Goal: Transaction & Acquisition: Purchase product/service

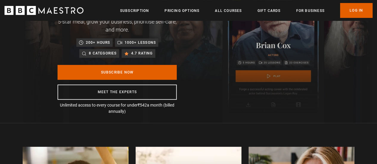
scroll to position [77, 0]
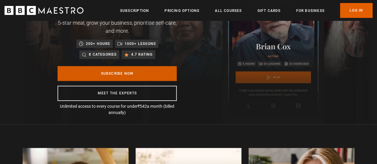
click at [145, 74] on link "Subscribe Now" at bounding box center [116, 73] width 119 height 15
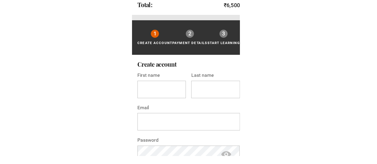
scroll to position [159, 0]
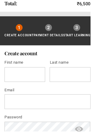
click at [50, 32] on div "2" at bounding box center [51, 29] width 7 height 7
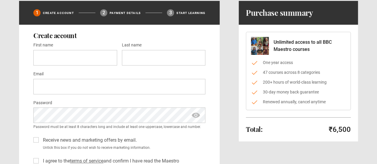
scroll to position [0, 0]
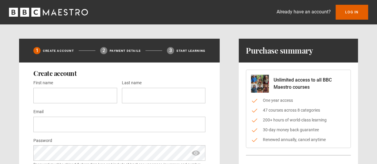
click at [35, 13] on icon "BBC Maestro" at bounding box center [35, 12] width 9 height 9
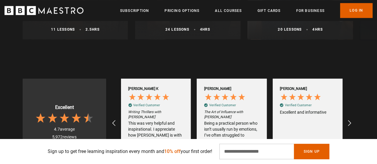
scroll to position [403, 0]
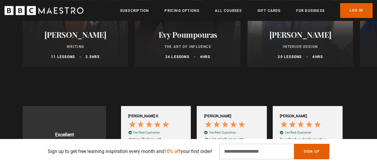
click at [167, 53] on div "Evy Poumpouras The Art of Influence 24 lessons 4 hrs" at bounding box center [187, 45] width 105 height 44
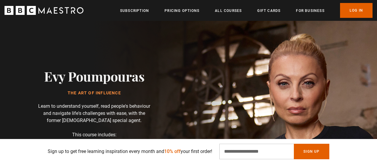
scroll to position [76, 0]
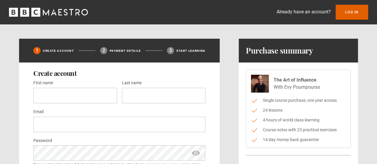
click at [50, 16] on icon "BBC Maestro" at bounding box center [48, 12] width 79 height 9
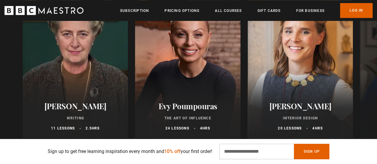
scroll to position [331, 0]
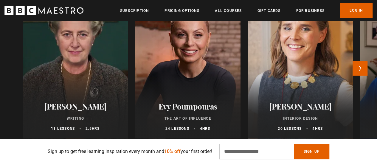
click at [296, 75] on div at bounding box center [300, 66] width 116 height 157
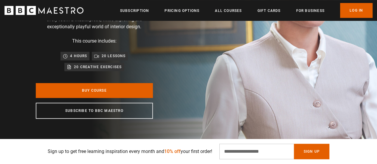
scroll to position [109, 0]
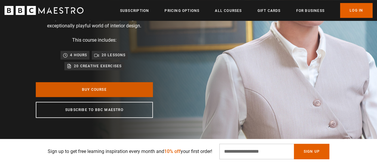
click at [123, 89] on link "Buy Course" at bounding box center [94, 89] width 117 height 15
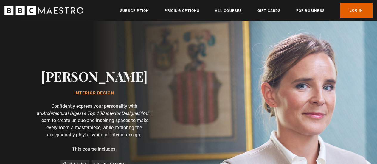
click at [226, 13] on link "All Courses" at bounding box center [228, 11] width 27 height 6
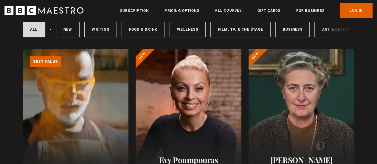
click at [188, 107] on div at bounding box center [189, 120] width 106 height 143
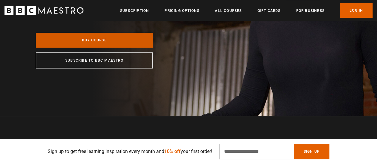
click at [125, 41] on link "Buy Course" at bounding box center [94, 40] width 117 height 15
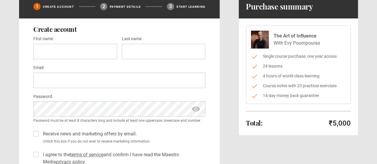
scroll to position [39, 0]
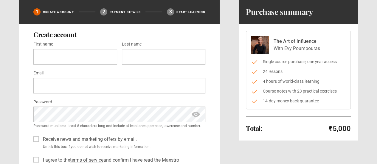
drag, startPoint x: 293, startPoint y: 109, endPoint x: 298, endPoint y: 125, distance: 16.6
click at [298, 125] on div "Total: ₹5,000" at bounding box center [298, 129] width 105 height 10
click at [293, 90] on li "Course notes with 23 practical exercises" at bounding box center [298, 91] width 95 height 6
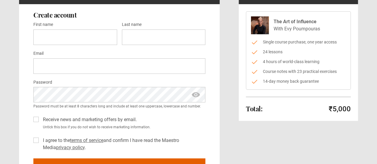
scroll to position [0, 0]
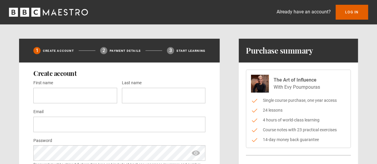
click at [129, 50] on p "Payment details" at bounding box center [125, 51] width 31 height 4
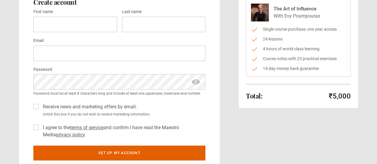
scroll to position [71, 0]
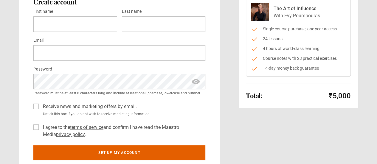
click at [41, 127] on label "I agree to the terms of service and confirm I have read the Maestro Media priva…" at bounding box center [123, 131] width 165 height 14
click at [41, 107] on label "Receive news and marketing offers by email." at bounding box center [89, 106] width 96 height 7
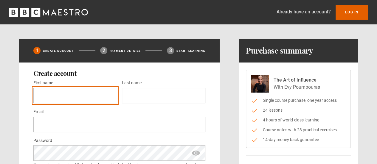
click at [74, 94] on input "First name *" at bounding box center [75, 95] width 84 height 15
type input "********"
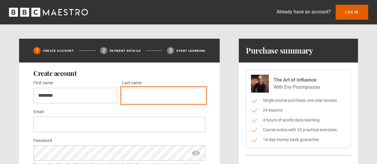
click at [130, 98] on input "Last name *" at bounding box center [164, 95] width 84 height 15
type input "*******"
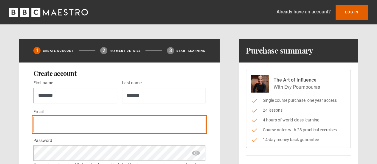
click at [108, 125] on input "Email *" at bounding box center [119, 124] width 172 height 15
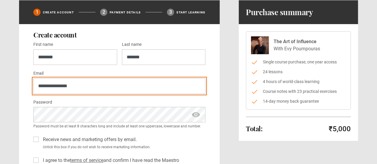
scroll to position [39, 0]
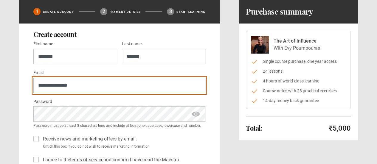
click at [59, 85] on input "**********" at bounding box center [119, 85] width 172 height 15
type input "**********"
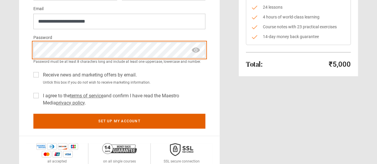
scroll to position [103, 0]
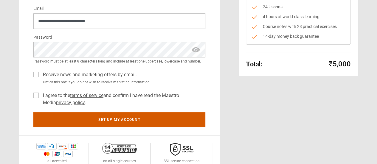
click at [76, 122] on button "Set up my account" at bounding box center [119, 119] width 172 height 15
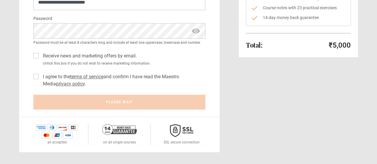
scroll to position [120, 0]
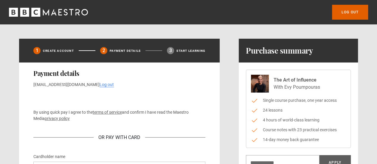
click at [58, 14] on icon "BBC Maestro" at bounding box center [48, 12] width 79 height 9
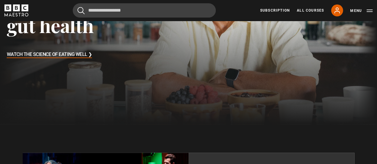
scroll to position [129, 0]
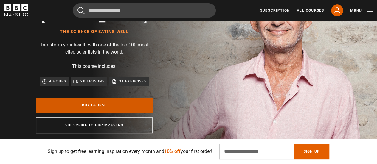
drag, startPoint x: 0, startPoint y: 0, endPoint x: 111, endPoint y: 122, distance: 164.7
click at [111, 113] on link "Buy Course" at bounding box center [94, 105] width 117 height 15
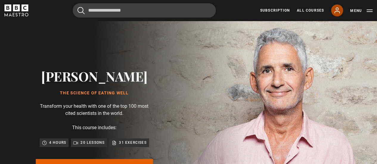
click at [338, 11] on icon at bounding box center [337, 10] width 5 height 5
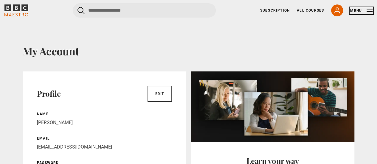
click at [356, 11] on button "Menu" at bounding box center [361, 11] width 22 height 6
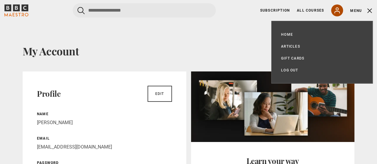
click at [334, 10] on icon at bounding box center [336, 10] width 7 height 7
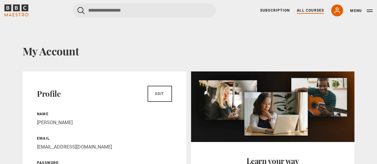
click at [305, 10] on link "All Courses" at bounding box center [310, 10] width 27 height 5
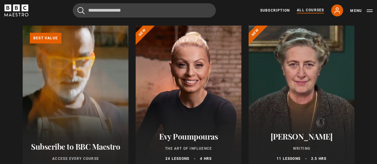
scroll to position [72, 0]
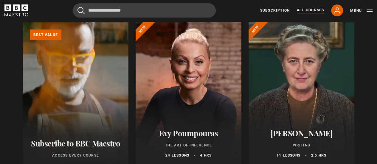
click at [185, 111] on div at bounding box center [189, 93] width 106 height 143
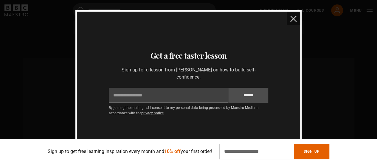
scroll to position [857, 0]
click at [296, 19] on img "close" at bounding box center [293, 19] width 6 height 6
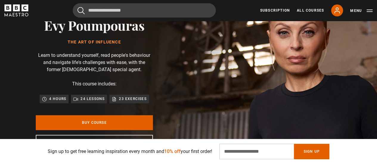
scroll to position [49, 0]
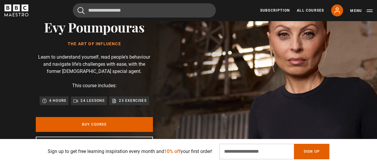
click at [285, 61] on img at bounding box center [209, 86] width 377 height 229
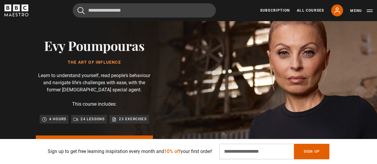
scroll to position [0, 0]
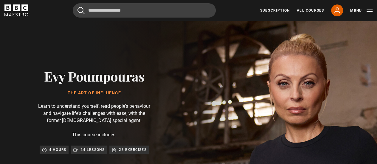
click at [93, 91] on h1 "The Art of Influence" at bounding box center [94, 93] width 100 height 5
click at [71, 82] on h2 "Evy Poumpouras" at bounding box center [94, 76] width 100 height 15
click at [112, 77] on h2 "Evy Poumpouras" at bounding box center [94, 76] width 100 height 15
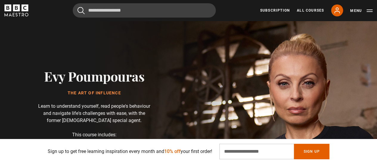
scroll to position [41, 0]
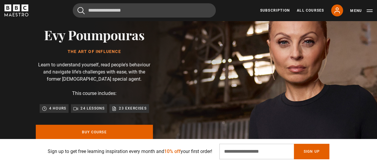
click at [94, 106] on p "24 lessons" at bounding box center [92, 108] width 24 height 6
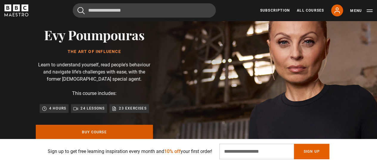
click at [95, 129] on link "Buy Course" at bounding box center [94, 132] width 117 height 15
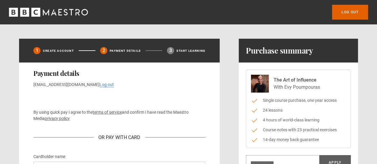
click at [273, 106] on ul "Single course purchase, one year access 24 lessons 4 hours of world-class learn…" at bounding box center [298, 120] width 95 height 46
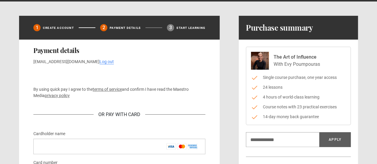
scroll to position [20, 0]
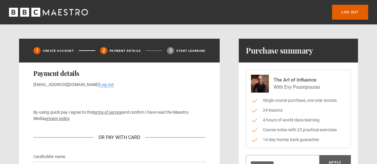
click at [167, 50] on div "3" at bounding box center [170, 50] width 7 height 7
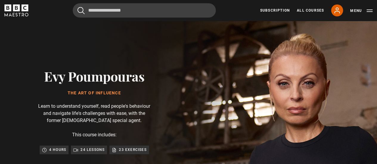
scroll to position [0, 45]
click at [335, 8] on icon at bounding box center [336, 10] width 7 height 7
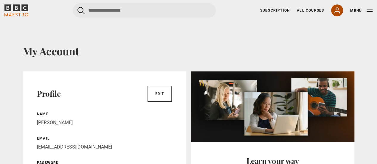
click at [336, 13] on icon at bounding box center [336, 10] width 7 height 7
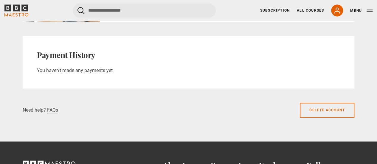
scroll to position [416, 0]
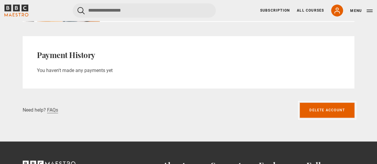
click at [331, 112] on link "Delete account" at bounding box center [327, 110] width 55 height 15
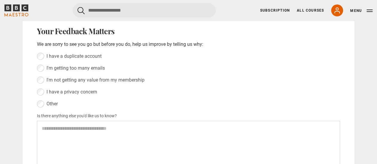
scroll to position [59, 0]
click at [47, 105] on label "Other" at bounding box center [50, 104] width 15 height 7
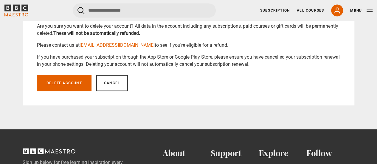
scroll to position [221, 0]
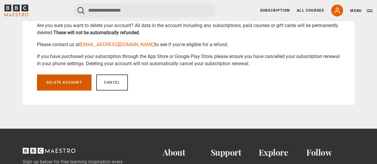
click at [70, 85] on button "Delete account" at bounding box center [64, 82] width 55 height 16
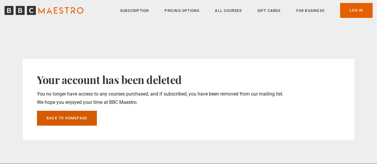
click at [70, 111] on link "Back to homepage" at bounding box center [67, 118] width 60 height 15
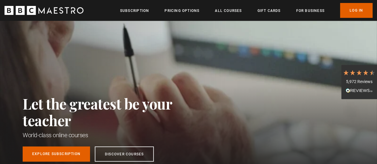
drag, startPoint x: 0, startPoint y: 0, endPoint x: 132, endPoint y: 76, distance: 152.2
click at [132, 76] on div "Let the greatest be your teacher World-class online courses Explore Subscriptio…" at bounding box center [111, 101] width 176 height 161
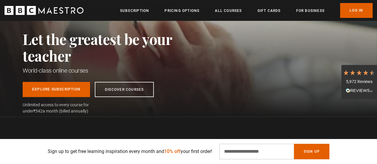
scroll to position [67, 0]
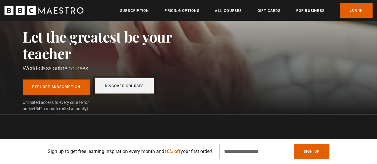
click at [114, 87] on link "Discover Courses" at bounding box center [124, 85] width 59 height 15
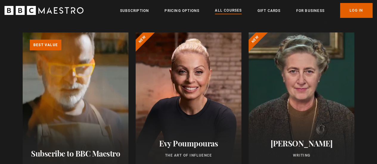
scroll to position [63, 0]
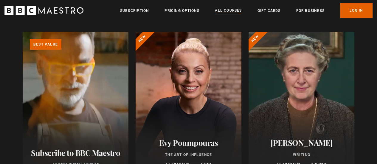
click at [181, 103] on div at bounding box center [189, 103] width 106 height 143
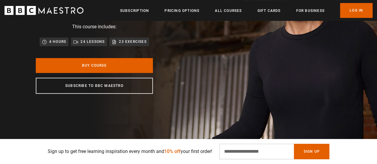
scroll to position [108, 0]
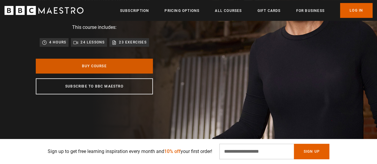
click at [127, 66] on link "Buy Course" at bounding box center [94, 66] width 117 height 15
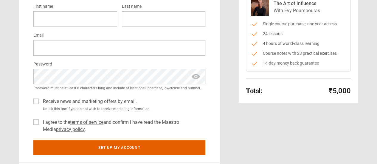
scroll to position [103, 0]
